Goal: Register for event/course

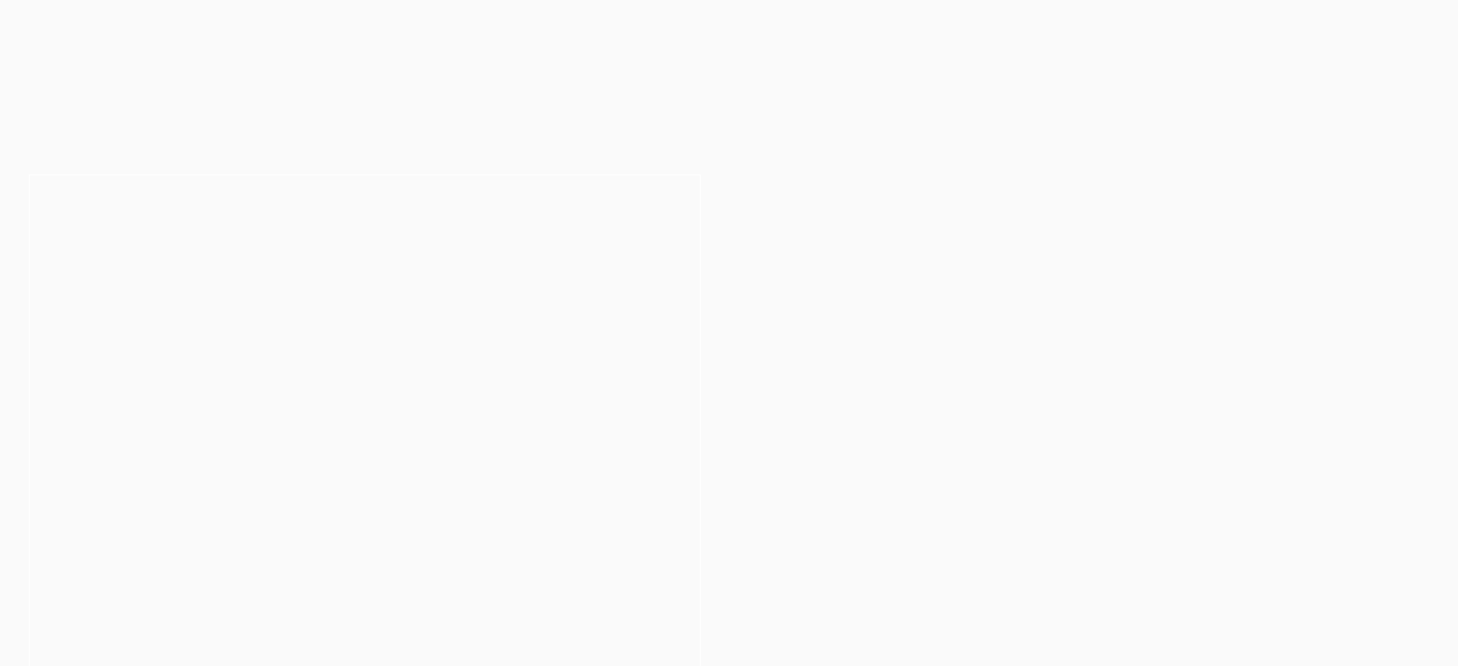
scroll to position [23, 0]
click at [359, 210] on header "2026 PLT Intakes Now Open Your legal career starts here Explore Dates" at bounding box center [365, 323] width 730 height 315
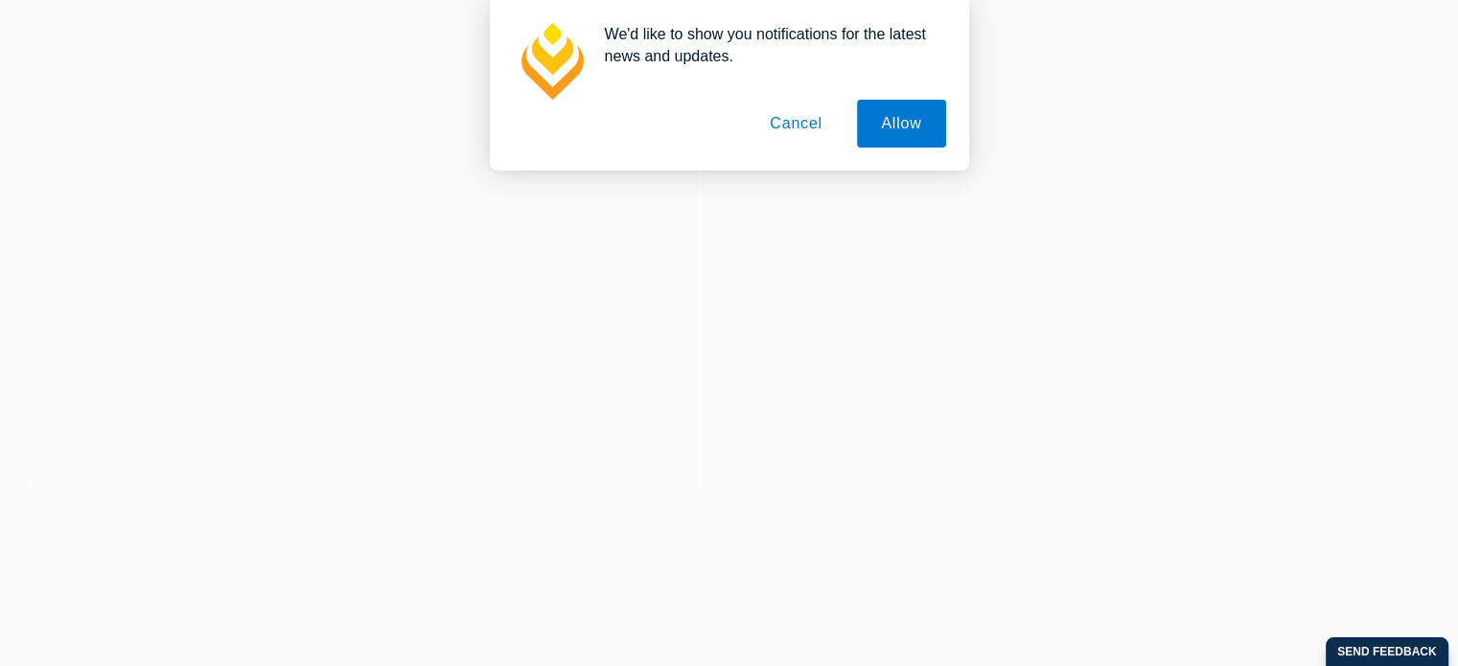
scroll to position [0, 0]
click at [901, 116] on button "Allow" at bounding box center [901, 124] width 88 height 48
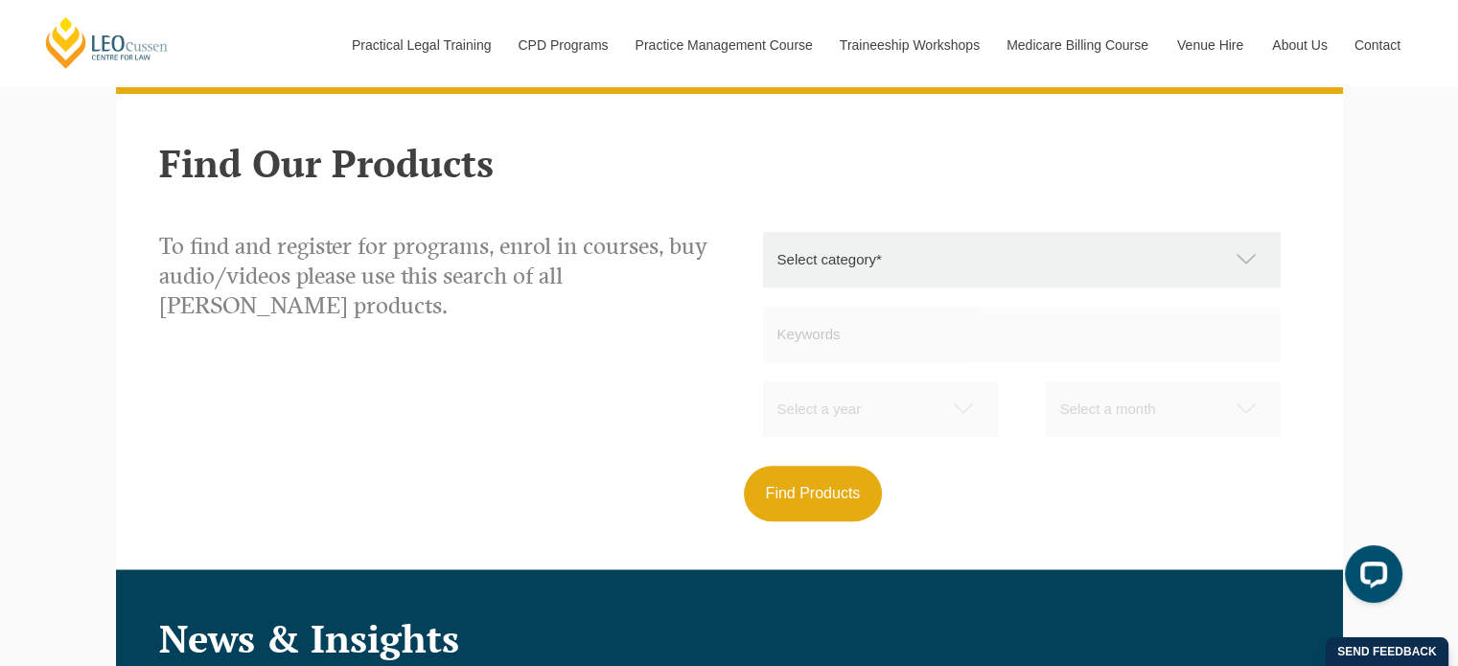
scroll to position [1724, 0]
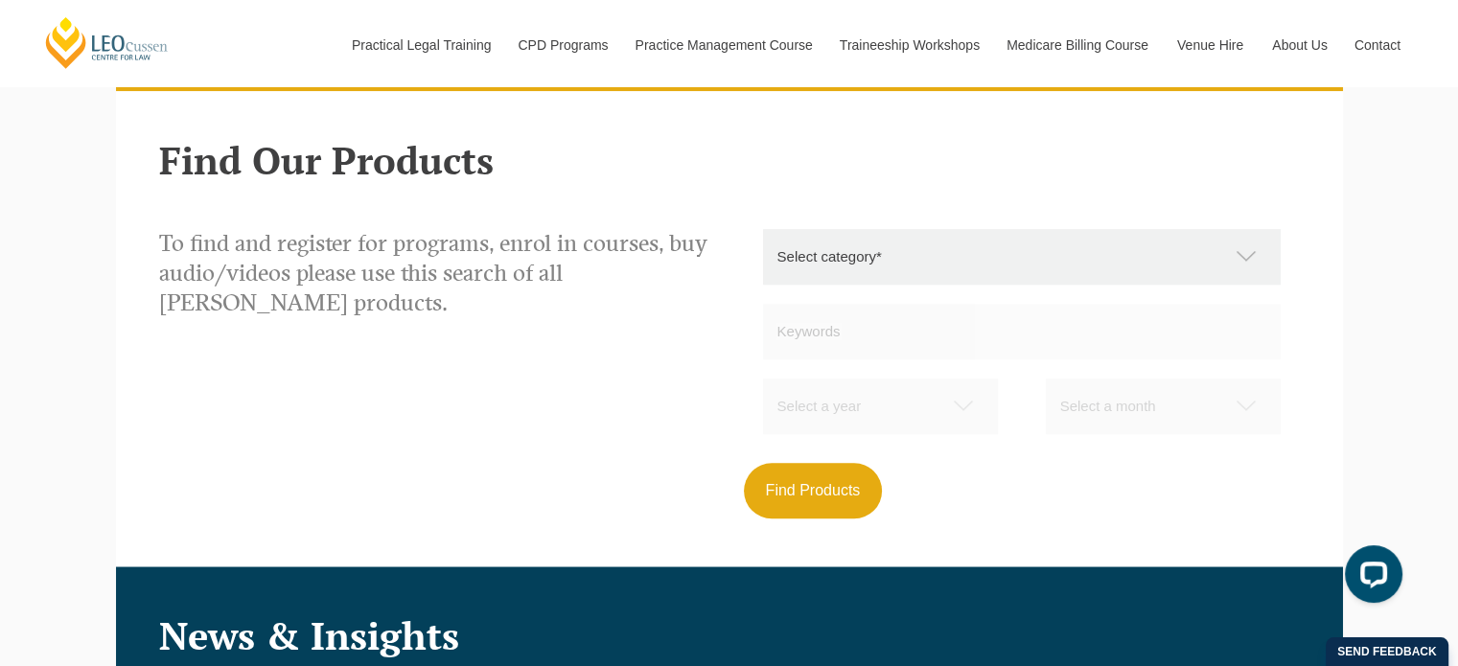
click at [805, 264] on select "Select category* Practical Legal Training Supervised Legal Trainees Workshops (…" at bounding box center [1031, 257] width 537 height 56
select select "Practical Legal Training"
click at [763, 229] on select "Select category* Practical Legal Training Supervised Legal Trainees Workshops (…" at bounding box center [1031, 257] width 537 height 56
click at [793, 494] on button "Find Products" at bounding box center [813, 491] width 139 height 56
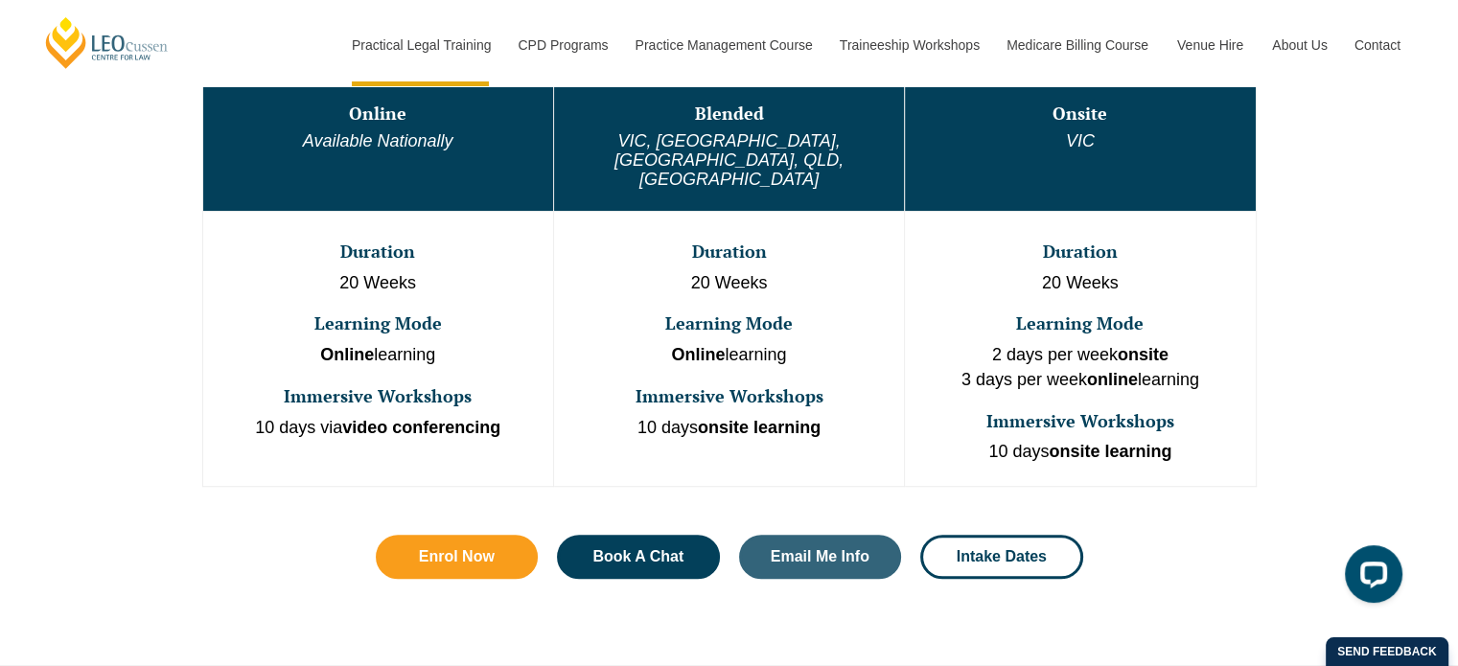
scroll to position [1131, 0]
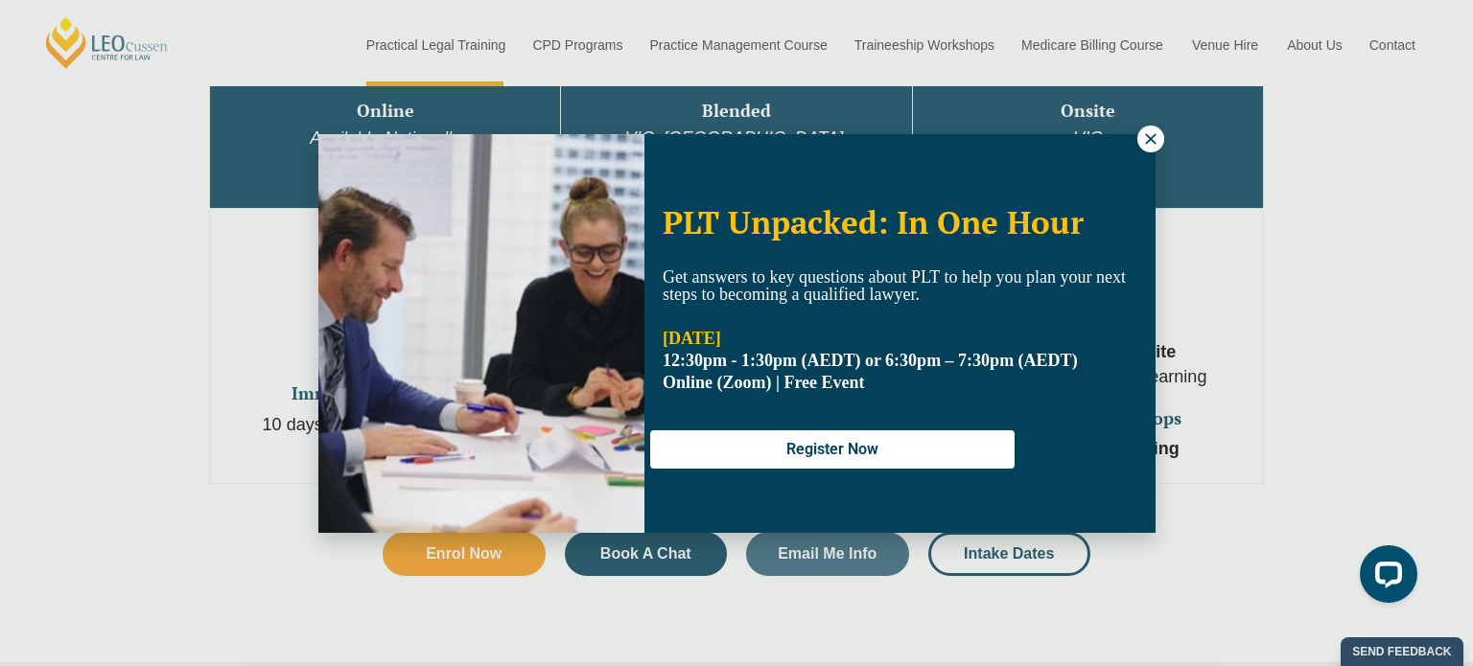
click at [244, 275] on div "PLT Unpacked: In One Hour Get answers to key questions about PLT to help you pl…" at bounding box center [736, 333] width 1473 height 666
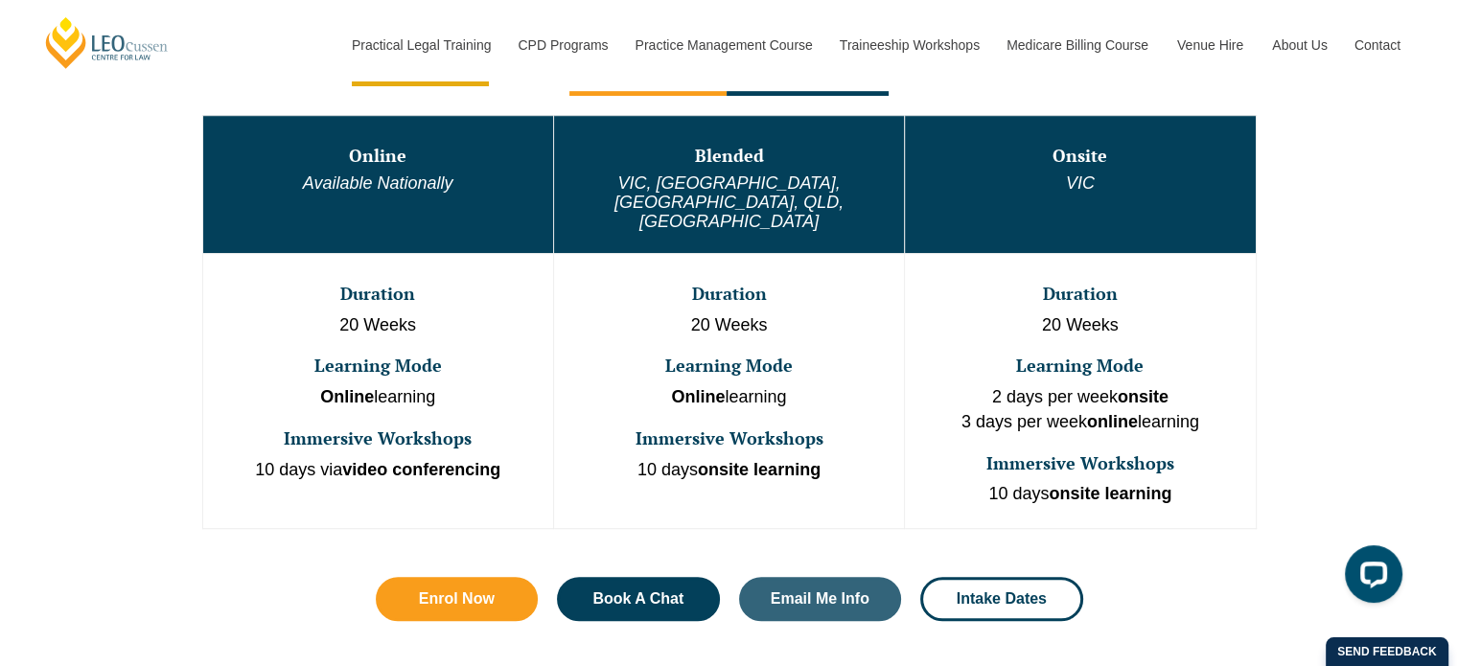
scroll to position [1085, 0]
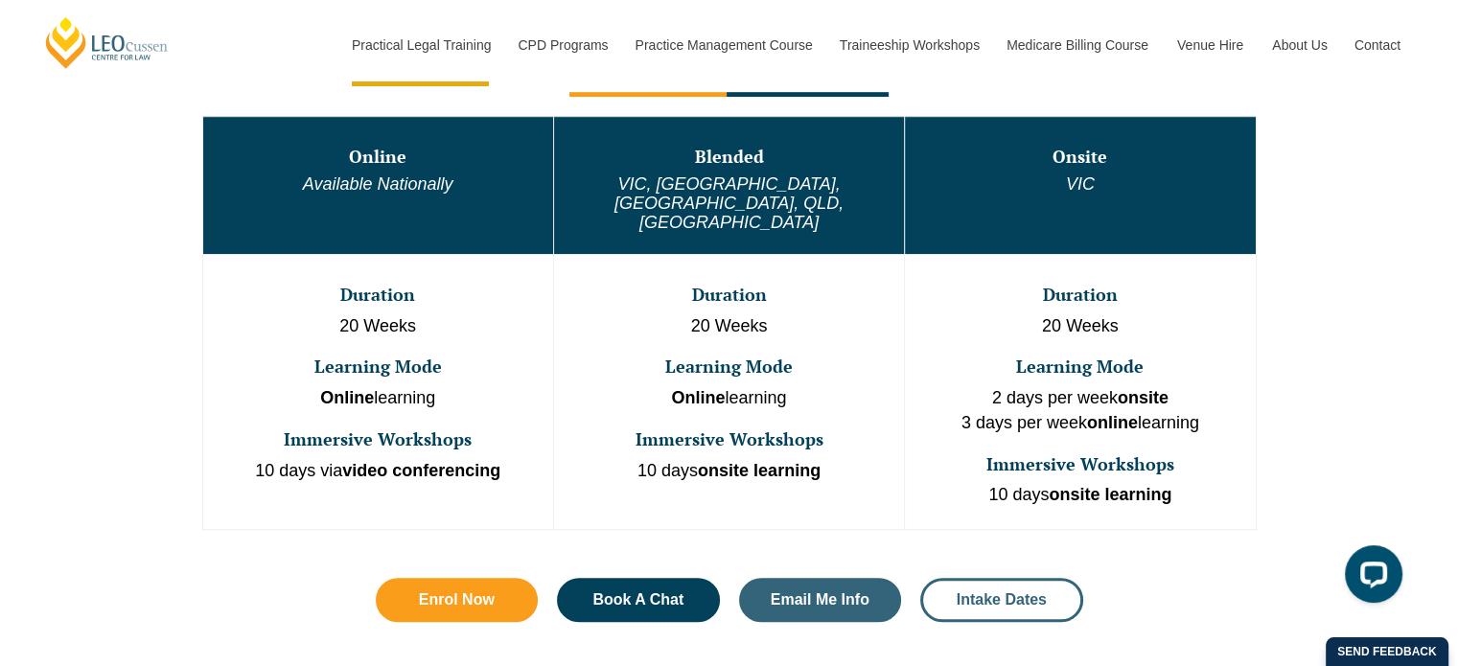
click at [1022, 593] on span "Intake Dates" at bounding box center [1002, 600] width 90 height 15
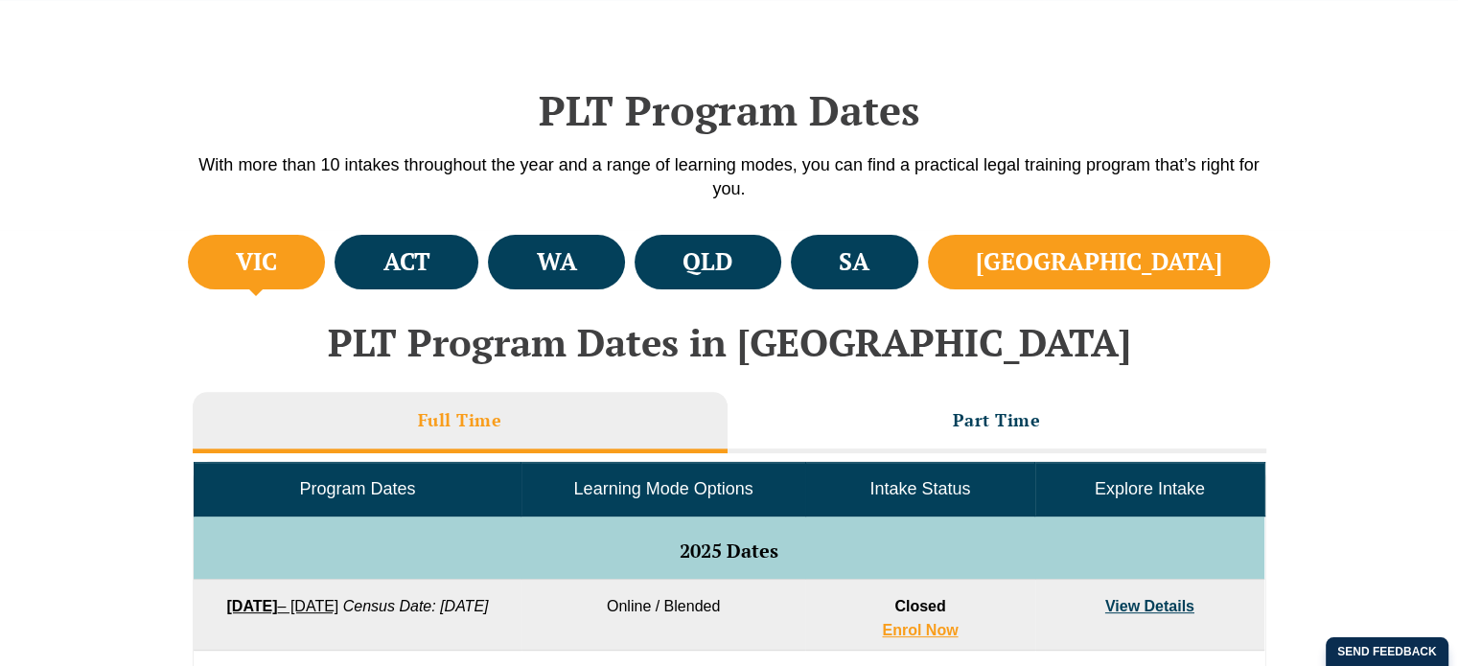
click at [1204, 260] on h4 "[GEOGRAPHIC_DATA]" at bounding box center [1099, 262] width 246 height 32
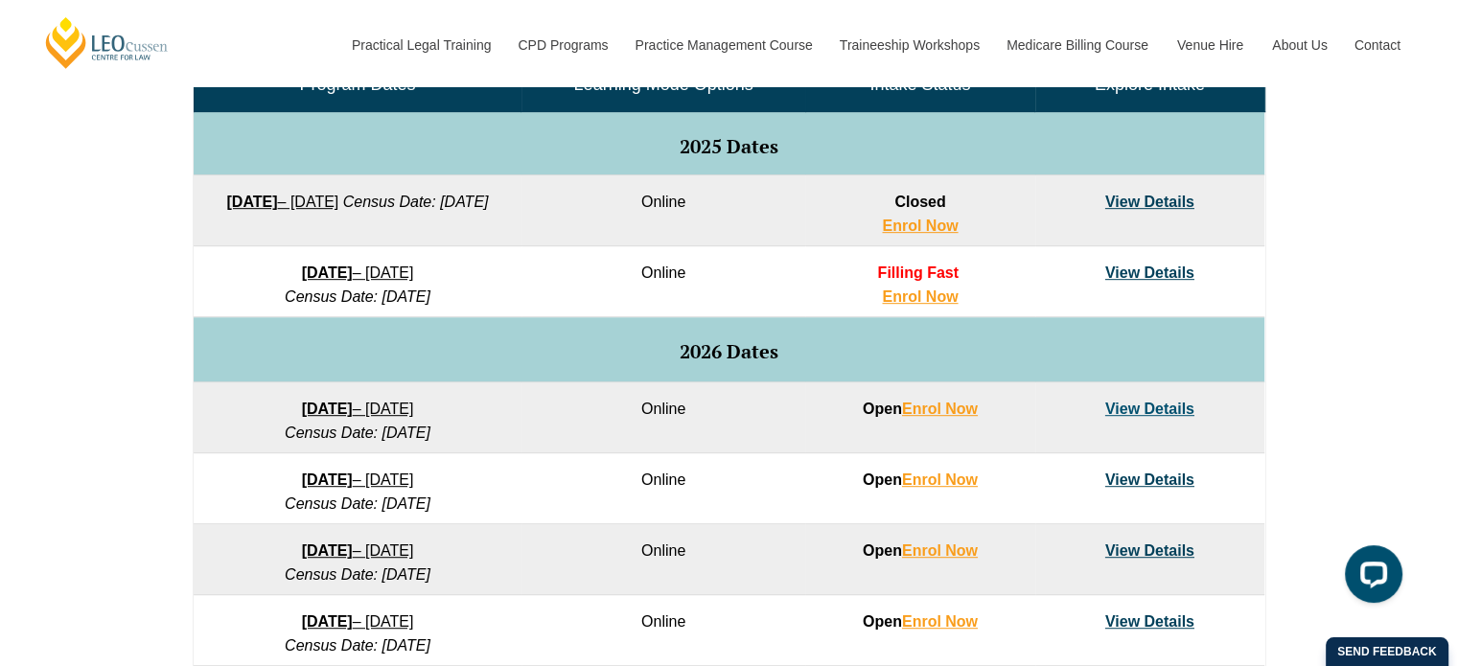
scroll to position [975, 0]
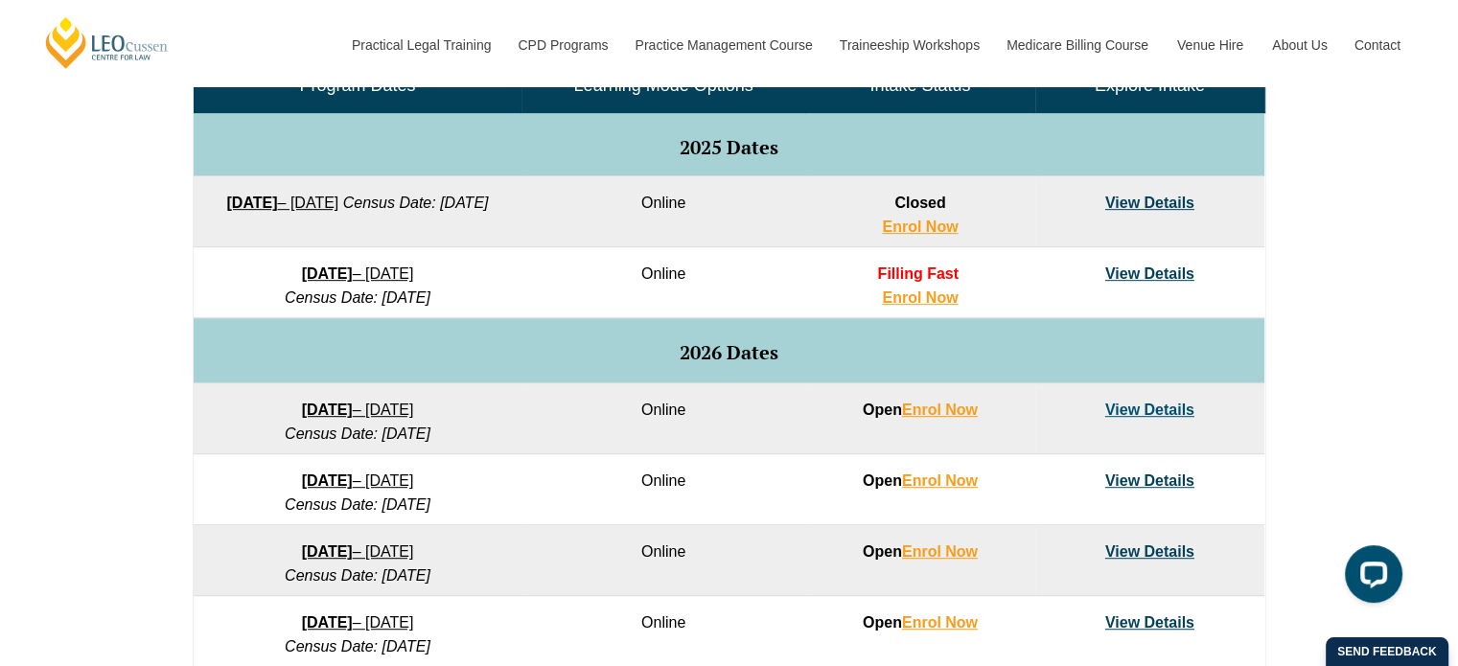
click at [1149, 273] on link "View Details" at bounding box center [1150, 274] width 89 height 16
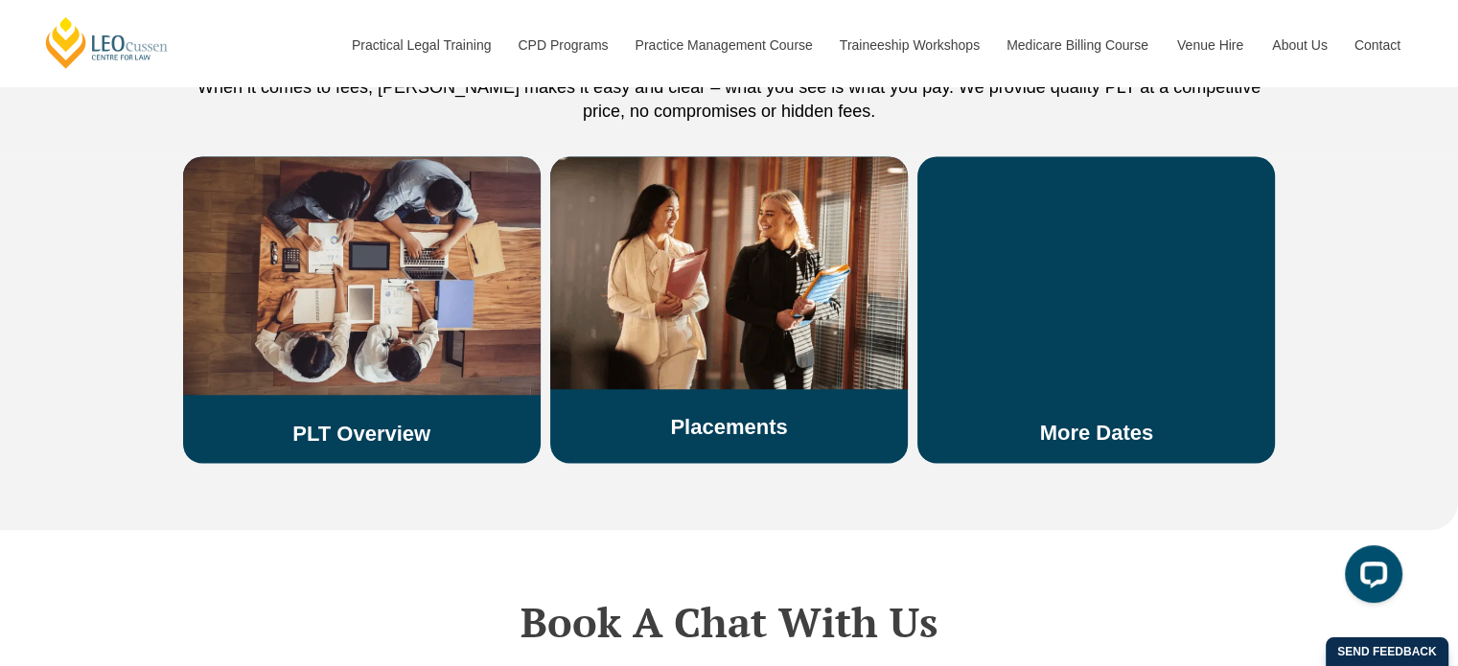
scroll to position [3755, 0]
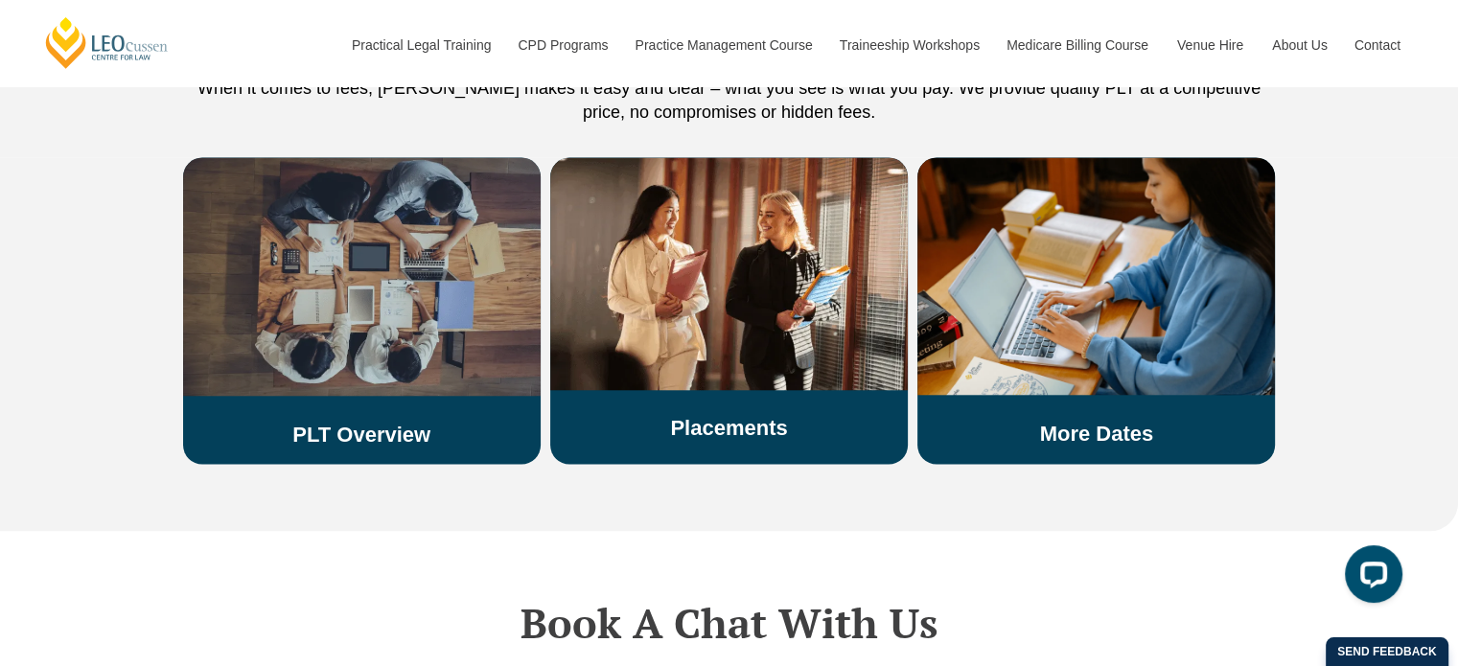
click at [354, 291] on img at bounding box center [362, 277] width 358 height 239
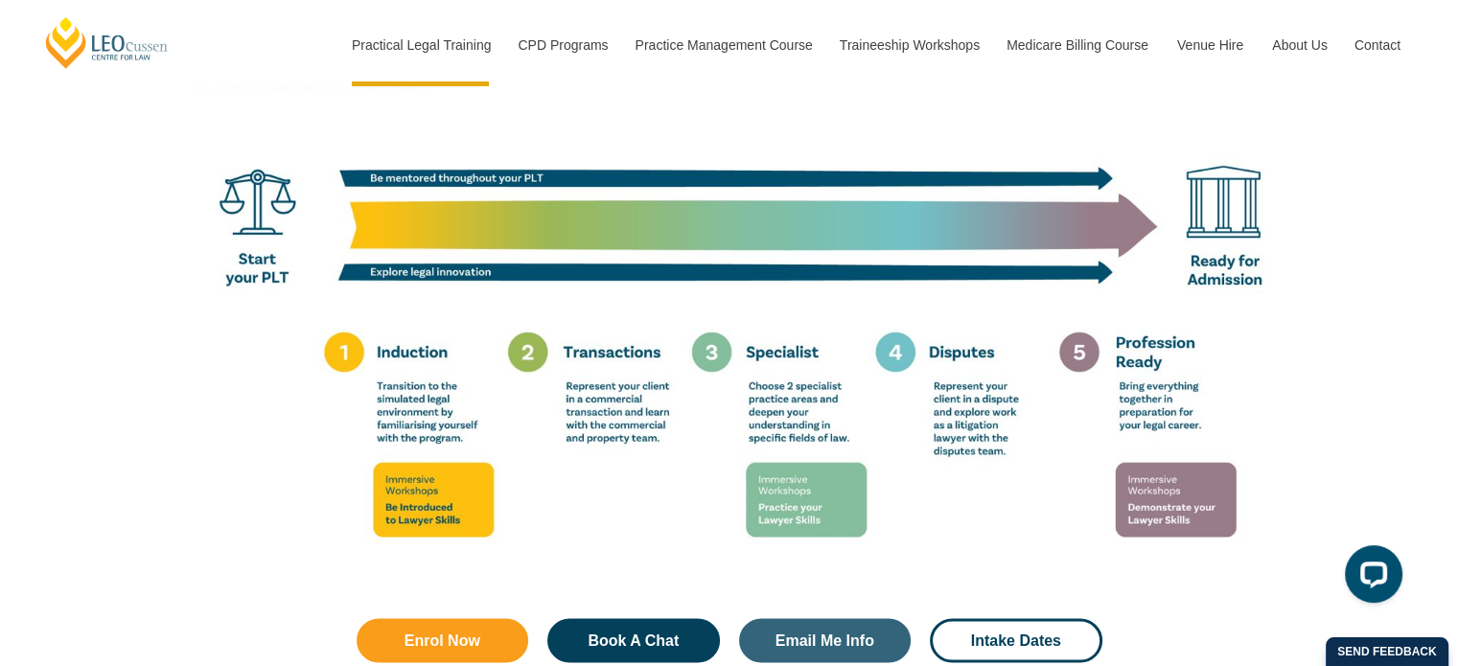
scroll to position [3457, 0]
